Goal: Task Accomplishment & Management: Manage account settings

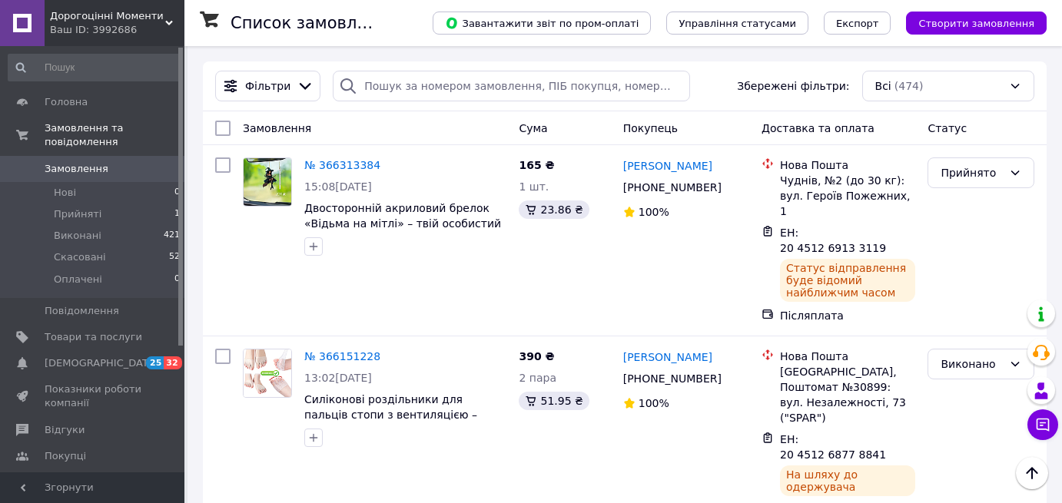
scroll to position [2765, 0]
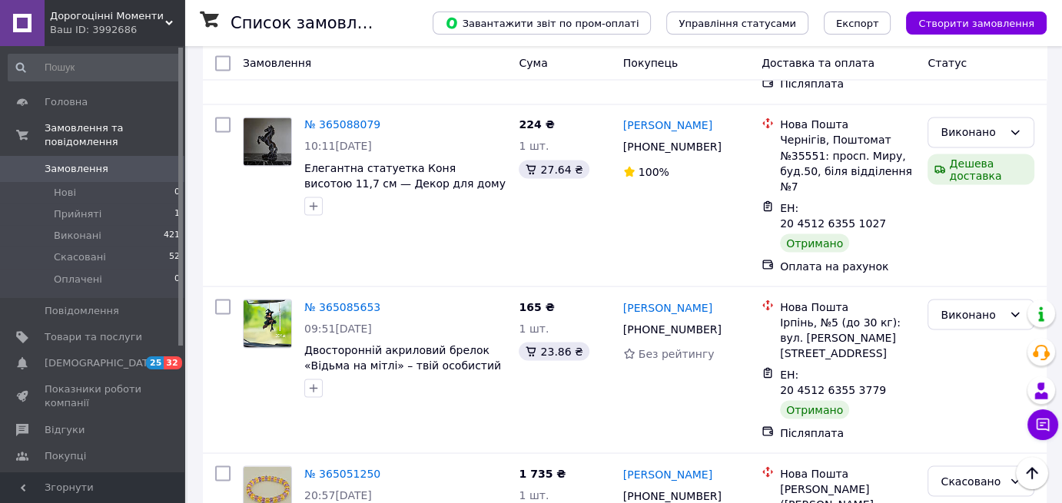
click at [53, 162] on span "Замовлення" at bounding box center [77, 169] width 64 height 14
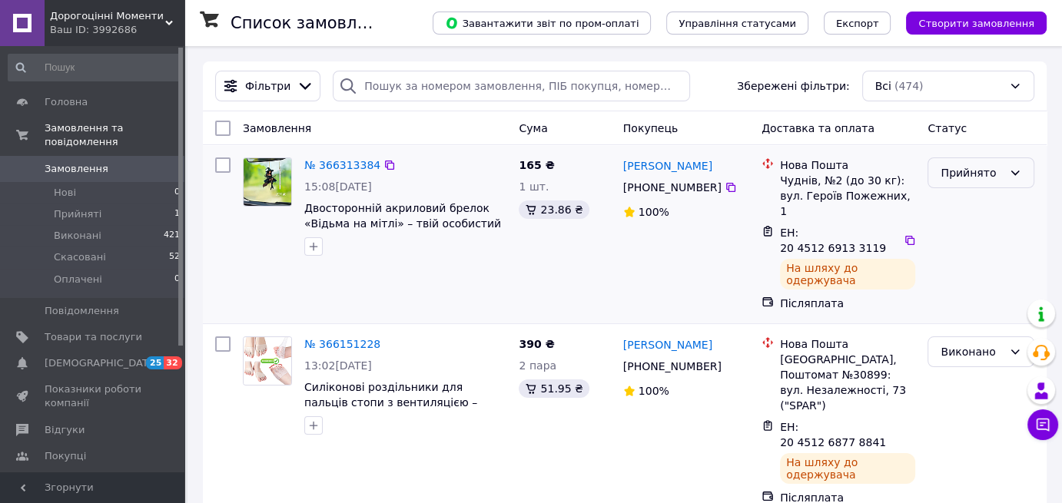
click at [966, 174] on div "Прийнято" at bounding box center [971, 172] width 62 height 17
click at [970, 201] on li "Виконано" at bounding box center [980, 205] width 105 height 28
